Goal: Task Accomplishment & Management: Manage account settings

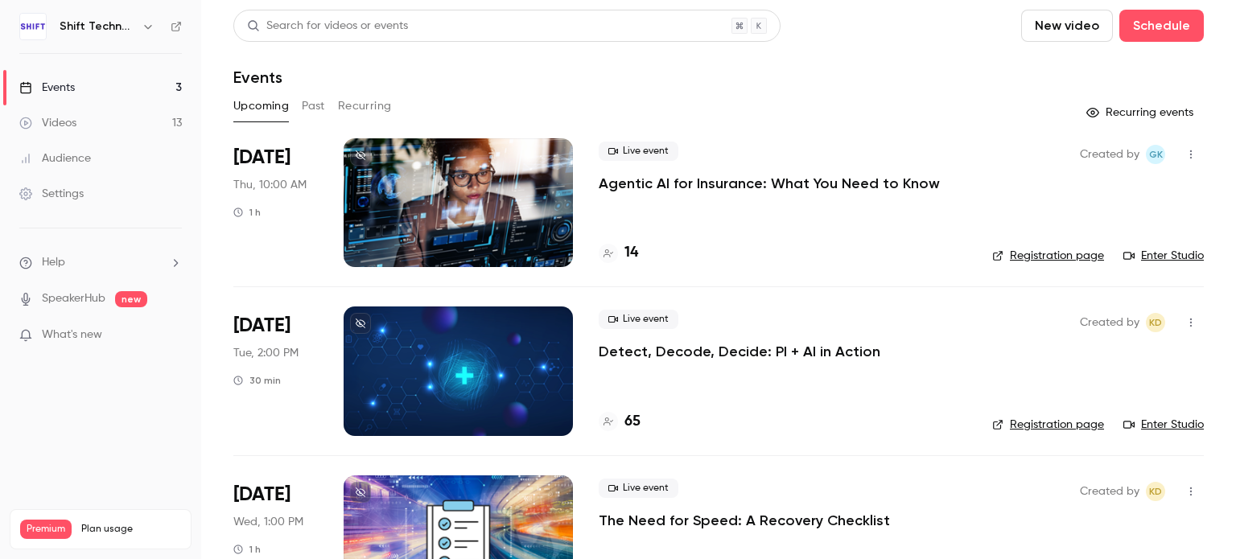
click at [780, 208] on div "Live event Agentic AI for Insurance: What You Need to Know 14" at bounding box center [783, 202] width 368 height 129
click at [473, 200] on div at bounding box center [458, 202] width 229 height 129
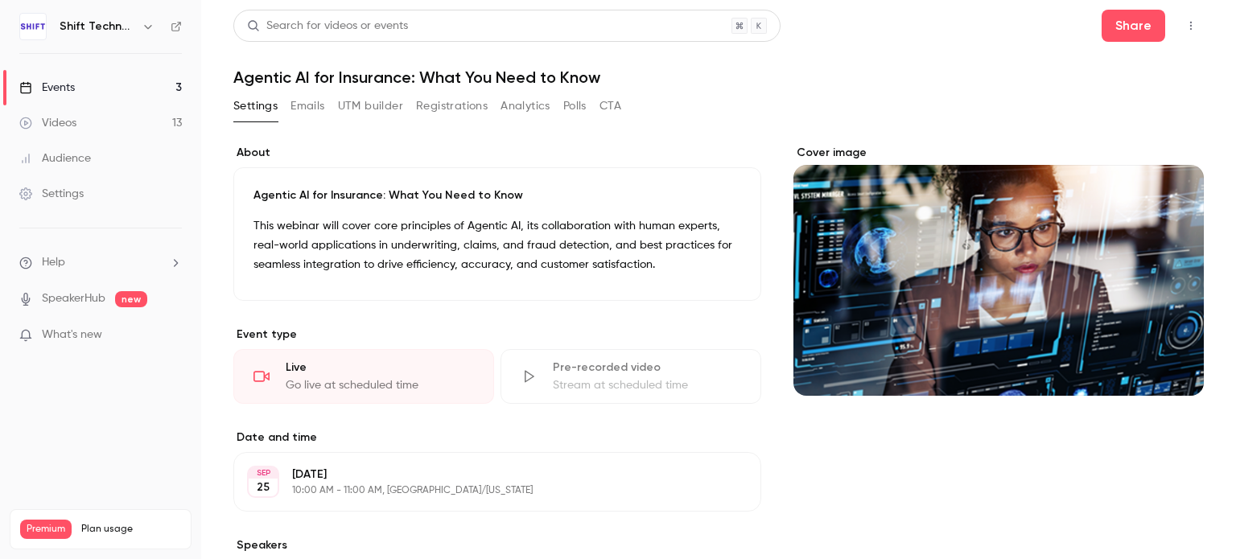
click at [306, 106] on button "Emails" at bounding box center [308, 106] width 34 height 26
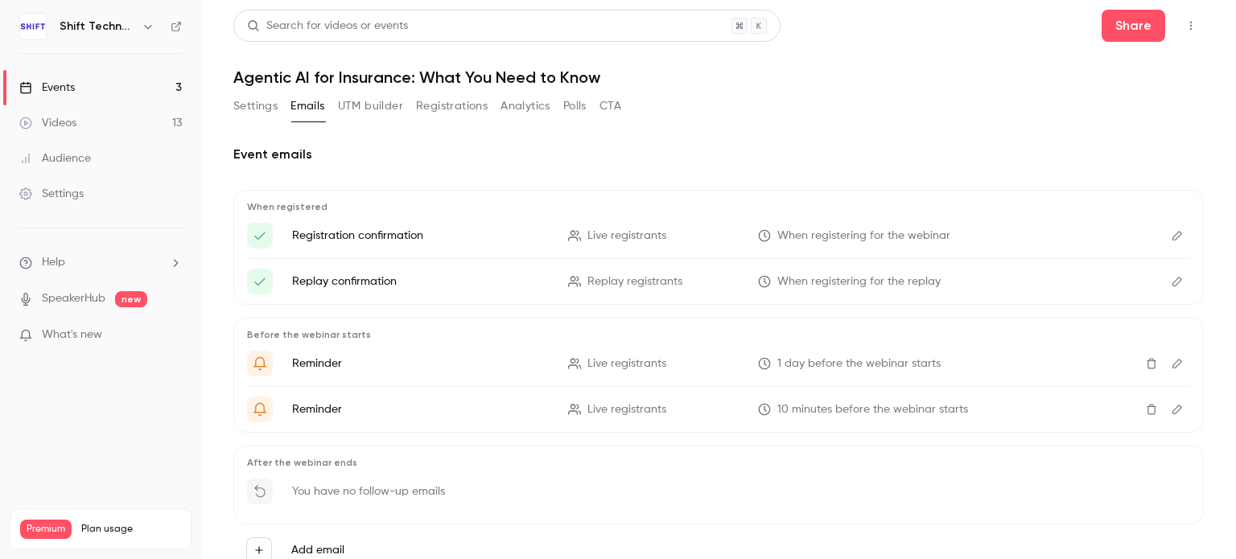
click at [270, 107] on button "Settings" at bounding box center [255, 106] width 44 height 26
